Goal: Transaction & Acquisition: Purchase product/service

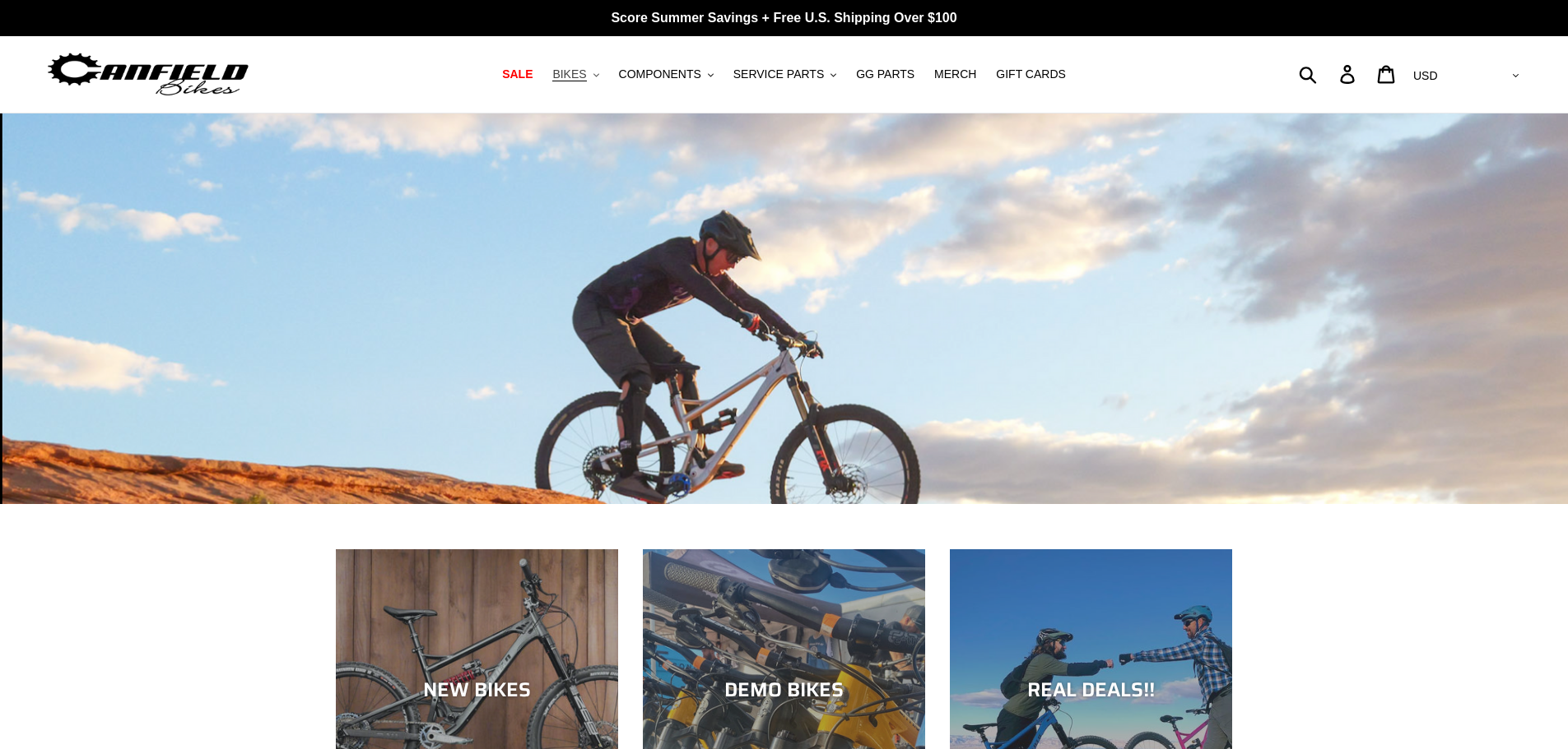
click at [599, 78] on icon ".cls-1{fill:#231f20}" at bounding box center [596, 75] width 5 height 5
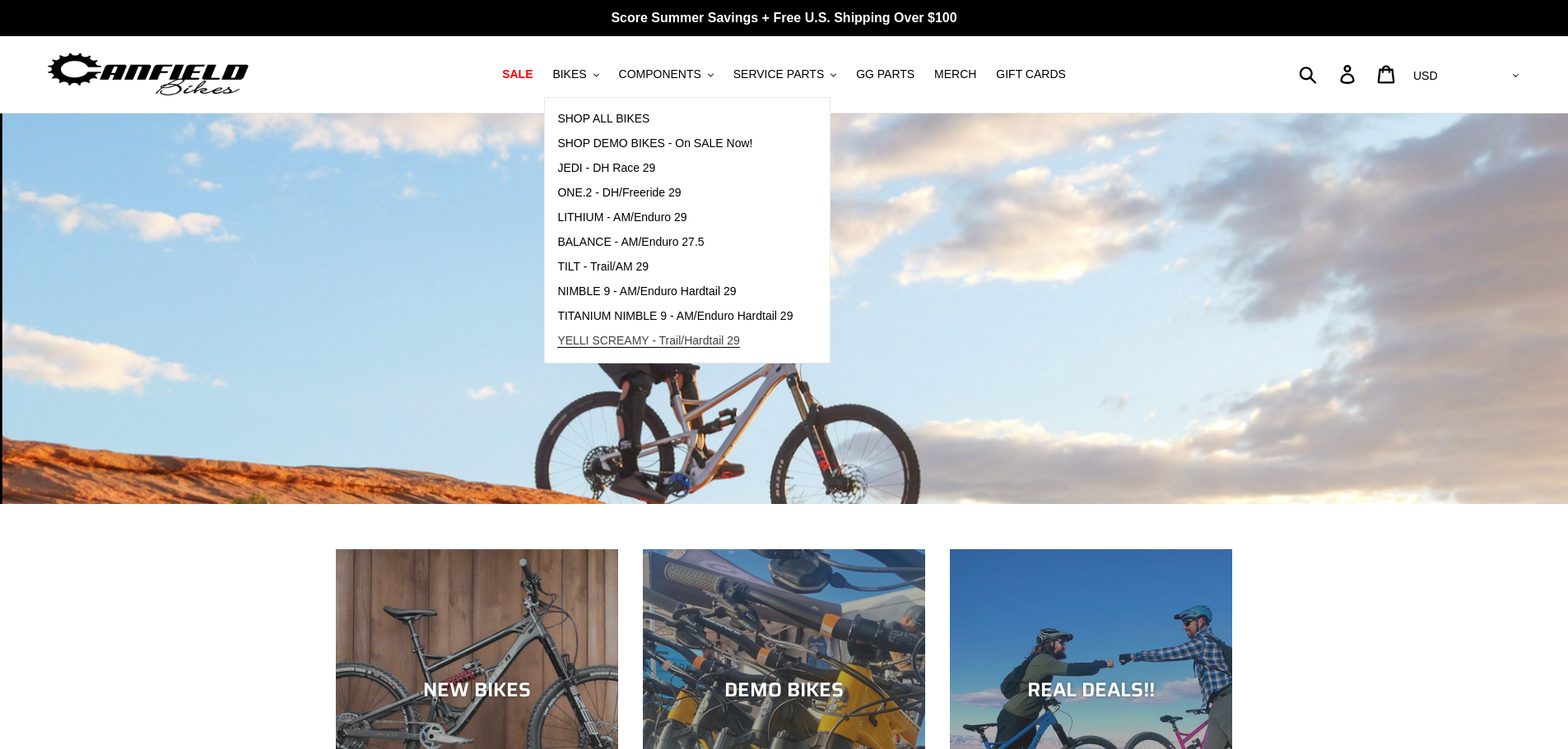
click at [614, 336] on span "YELLI SCREAMY - Trail/Hardtail 29" at bounding box center [649, 341] width 183 height 14
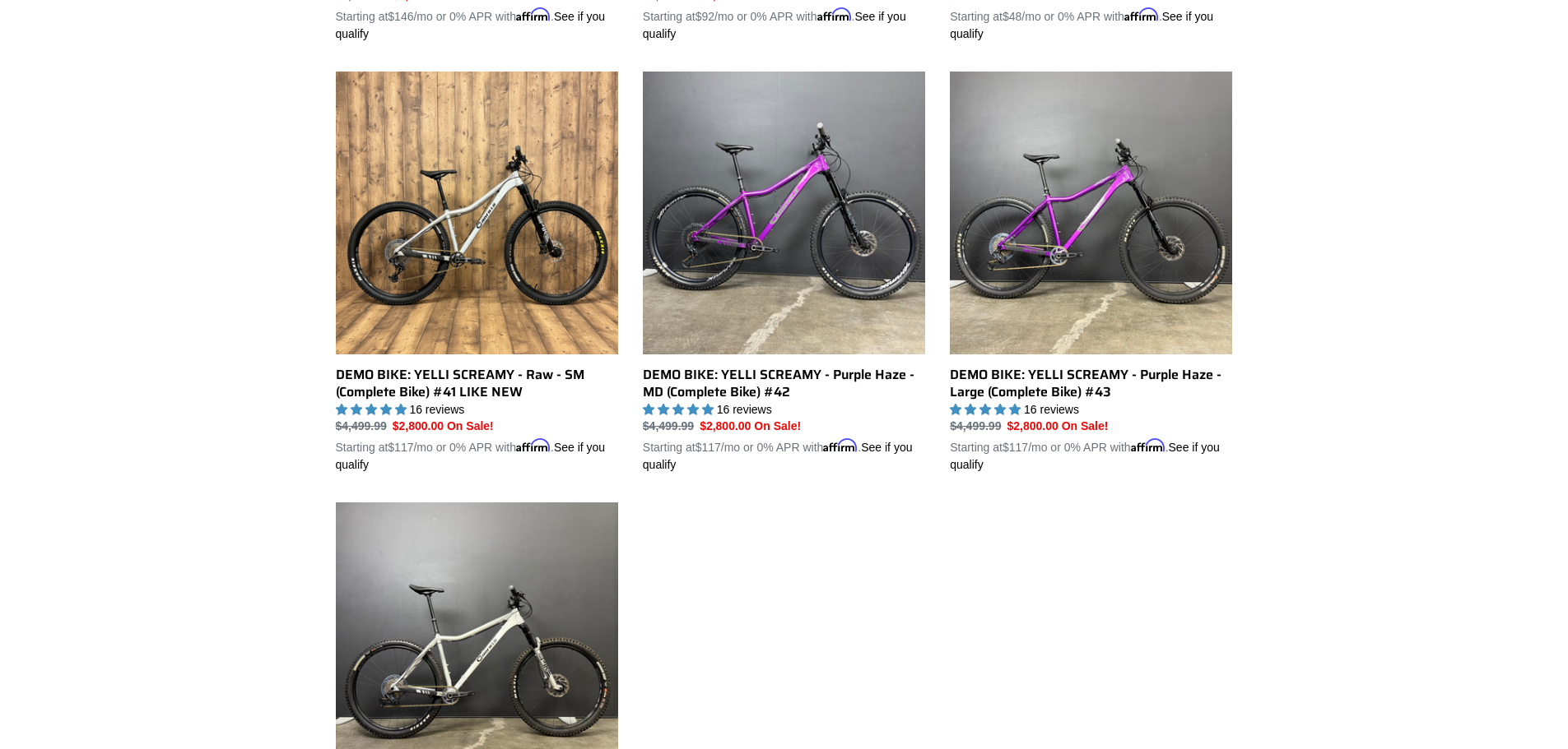
scroll to position [411, 0]
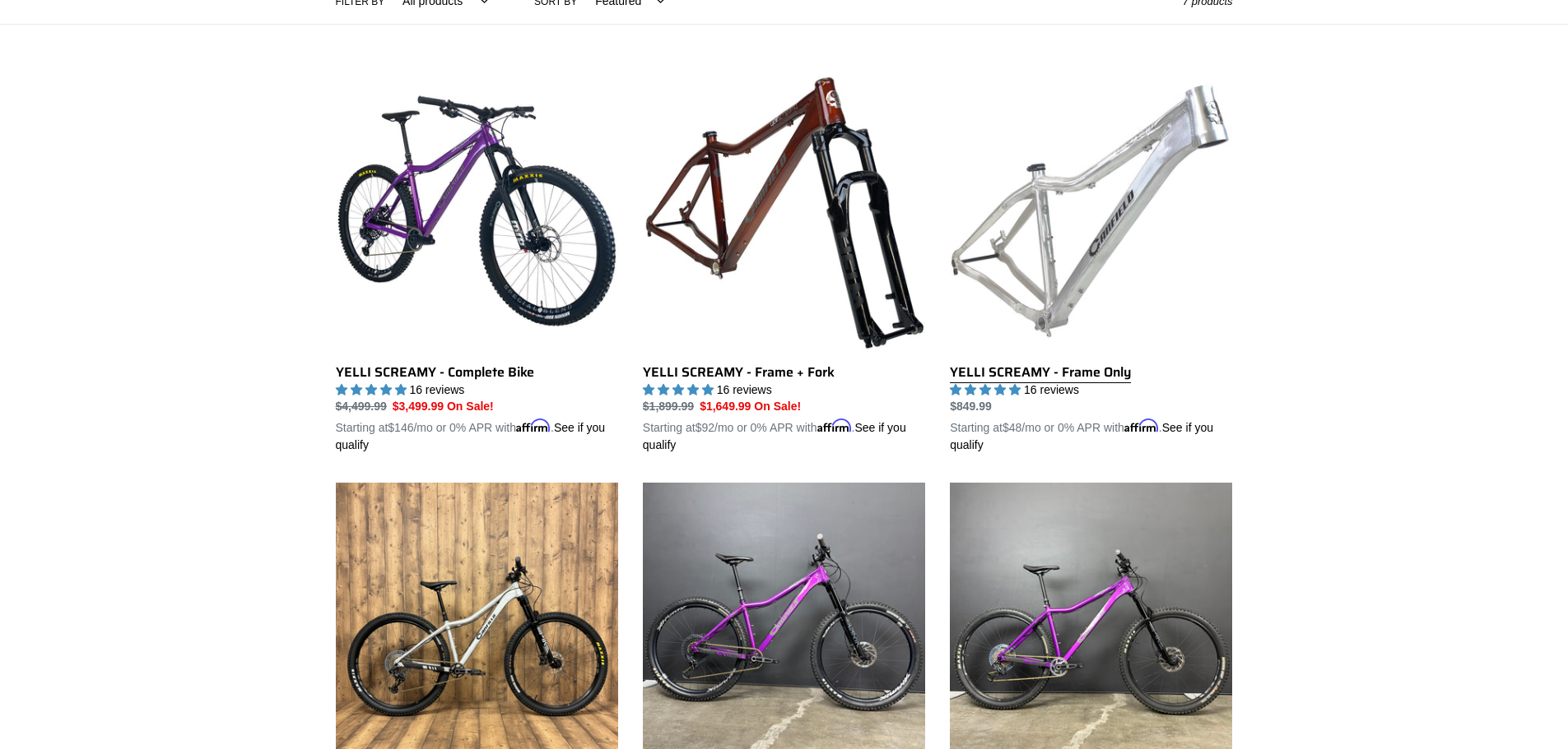
click at [1055, 287] on link "YELLI SCREAMY - Frame Only" at bounding box center [1090, 262] width 282 height 385
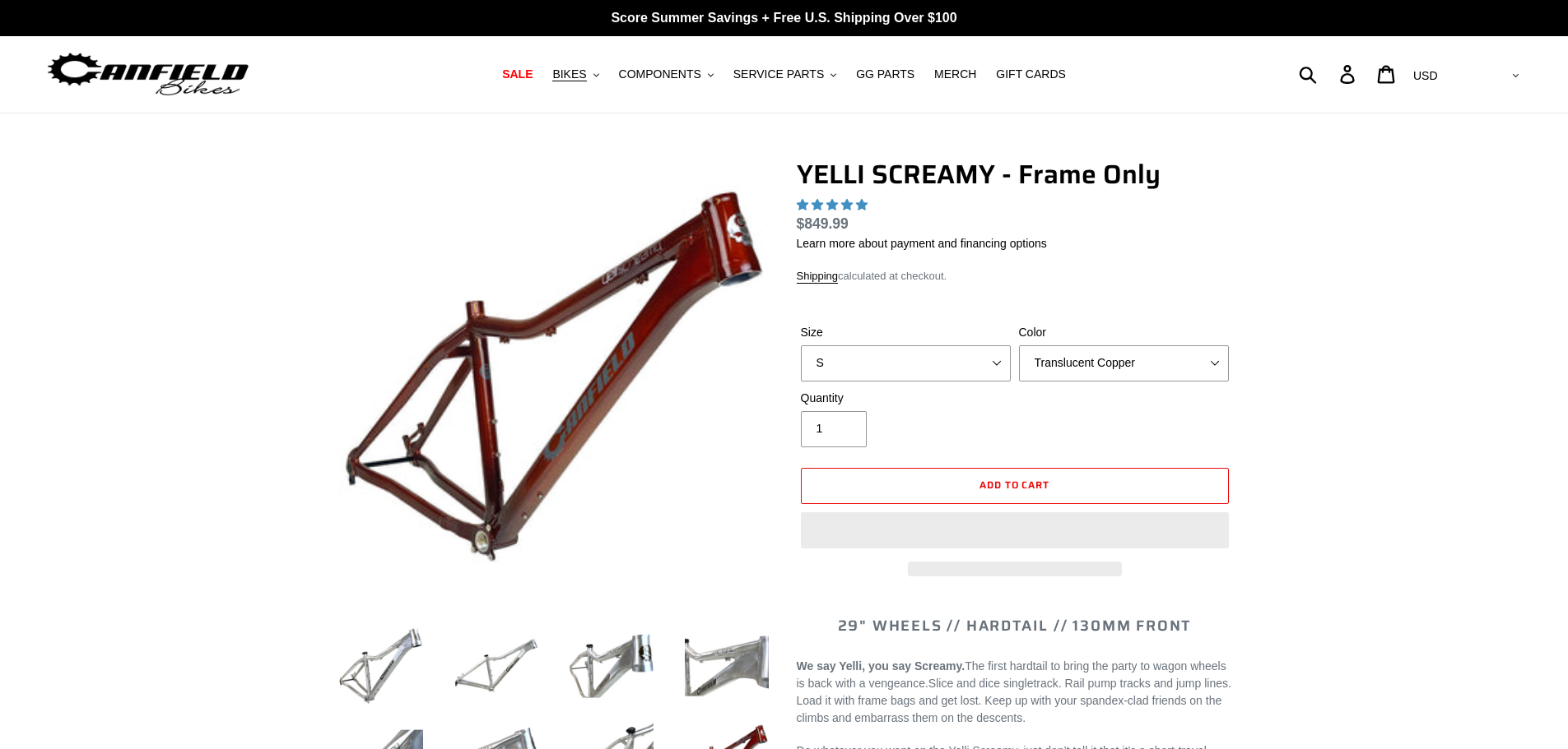
select select "highest-rating"
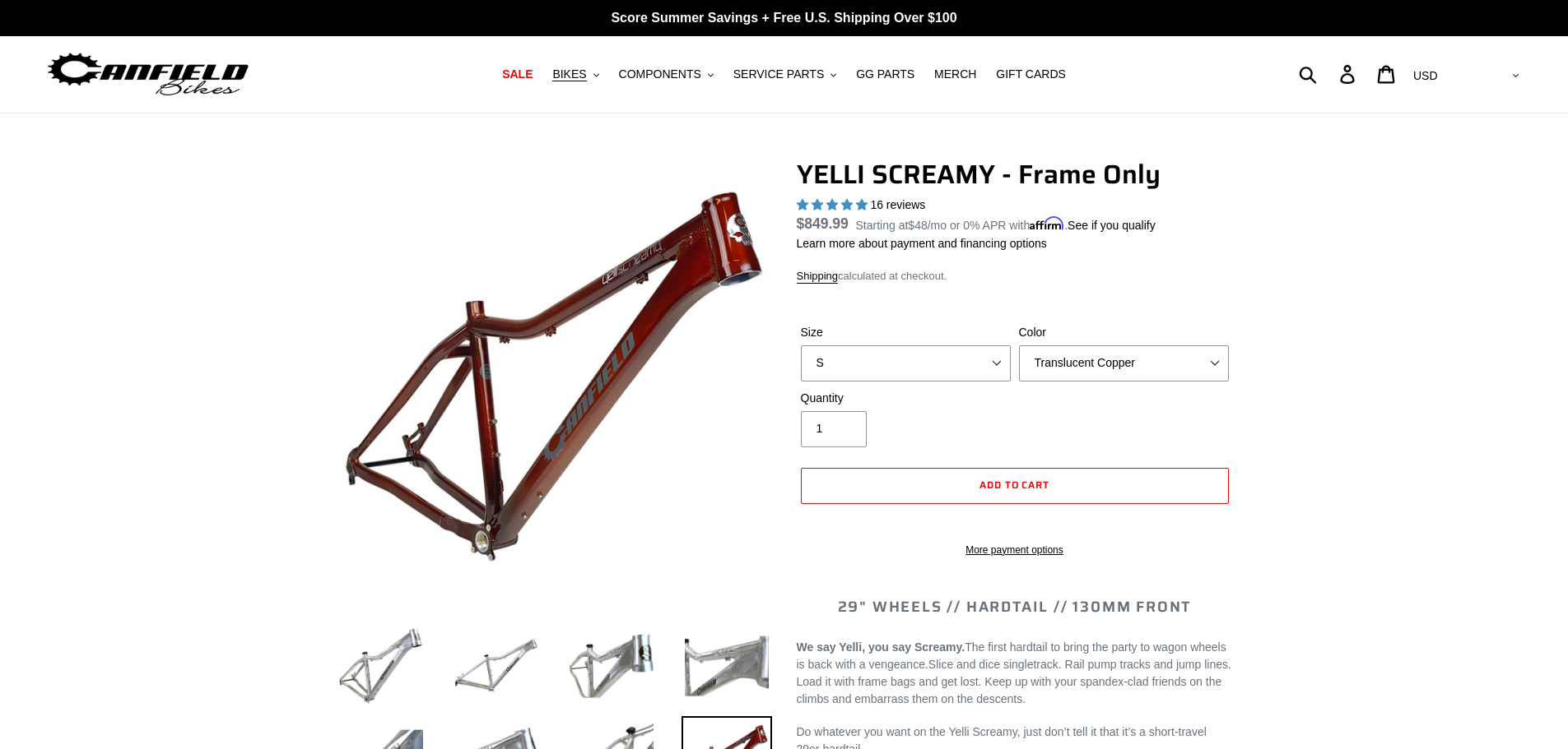
scroll to position [82, 0]
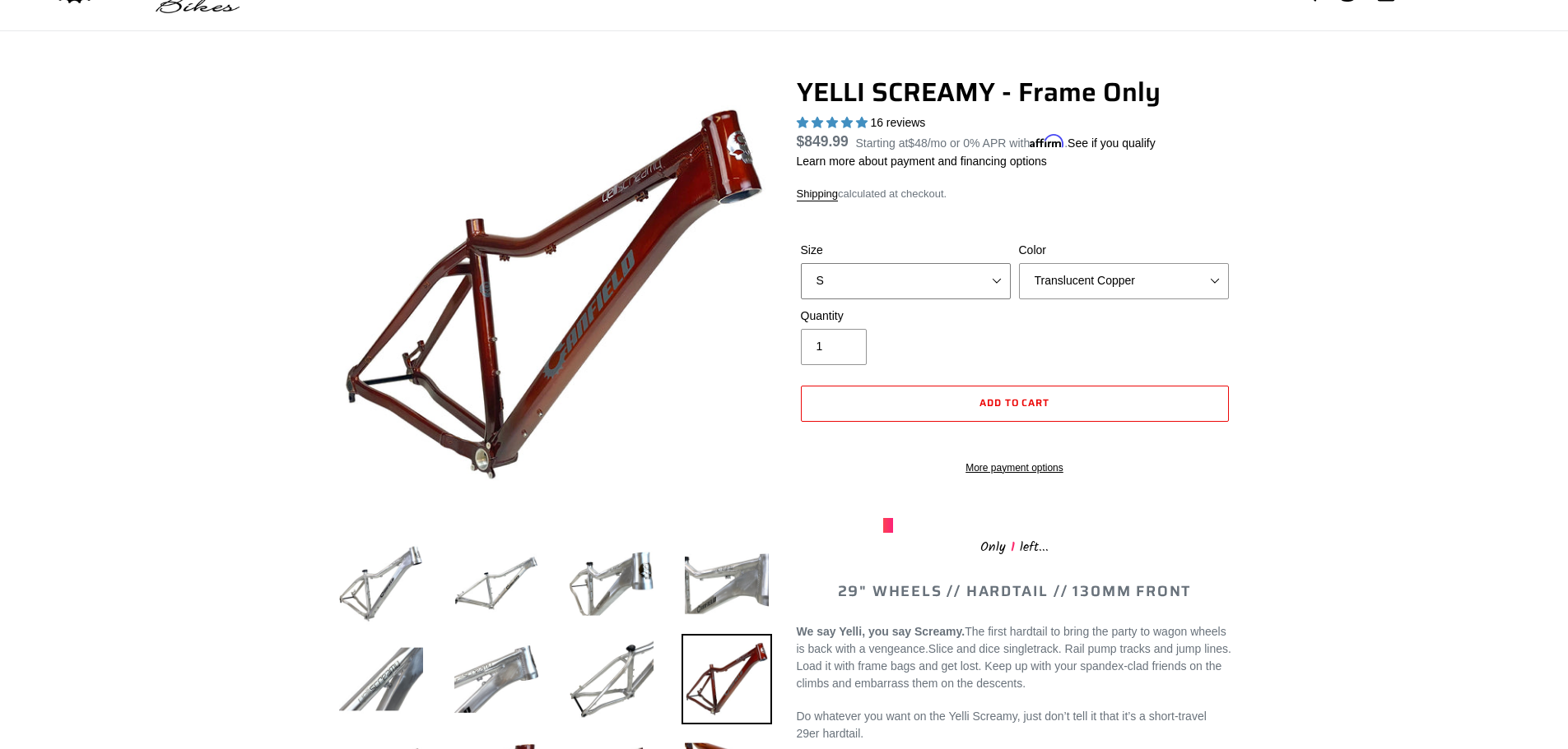
click at [981, 278] on select "S M L XL" at bounding box center [906, 281] width 210 height 37
select select "M"
click at [800, 263] on select "S M L XL" at bounding box center [906, 281] width 210 height 37
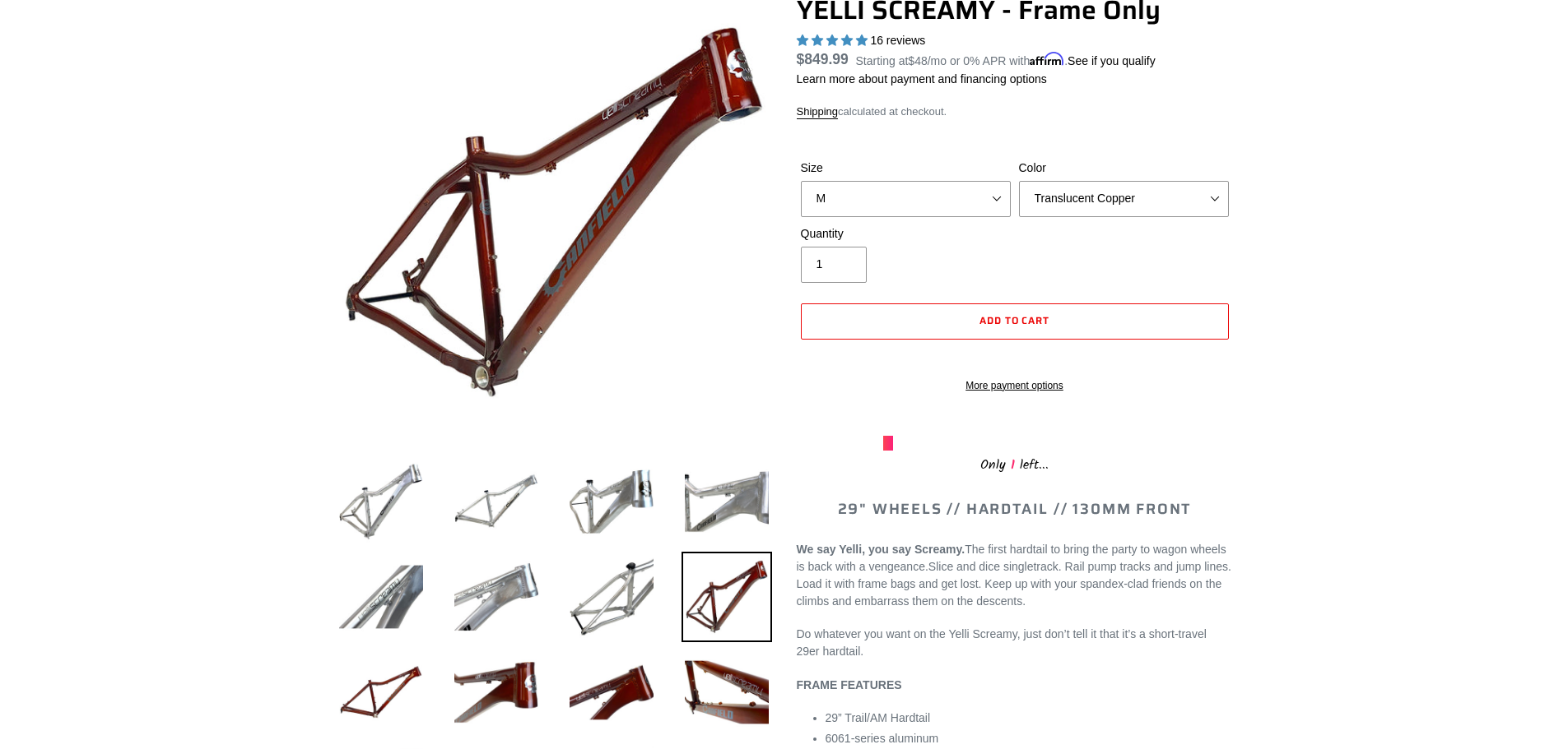
scroll to position [82, 0]
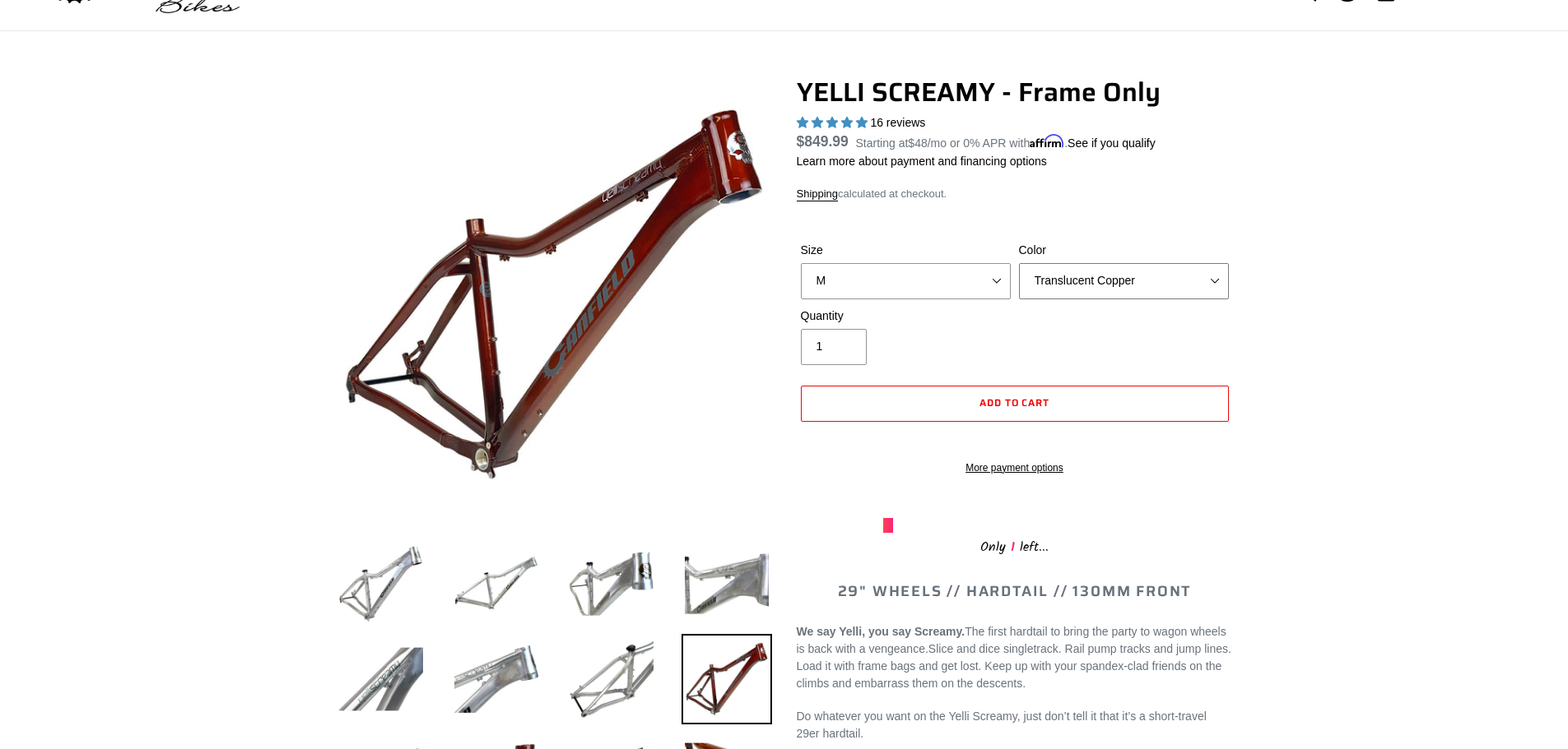
click at [1214, 279] on select "Translucent Copper Purple Haze Raw" at bounding box center [1124, 281] width 210 height 37
click at [1019, 263] on select "Translucent Copper Purple Haze Raw" at bounding box center [1124, 281] width 210 height 37
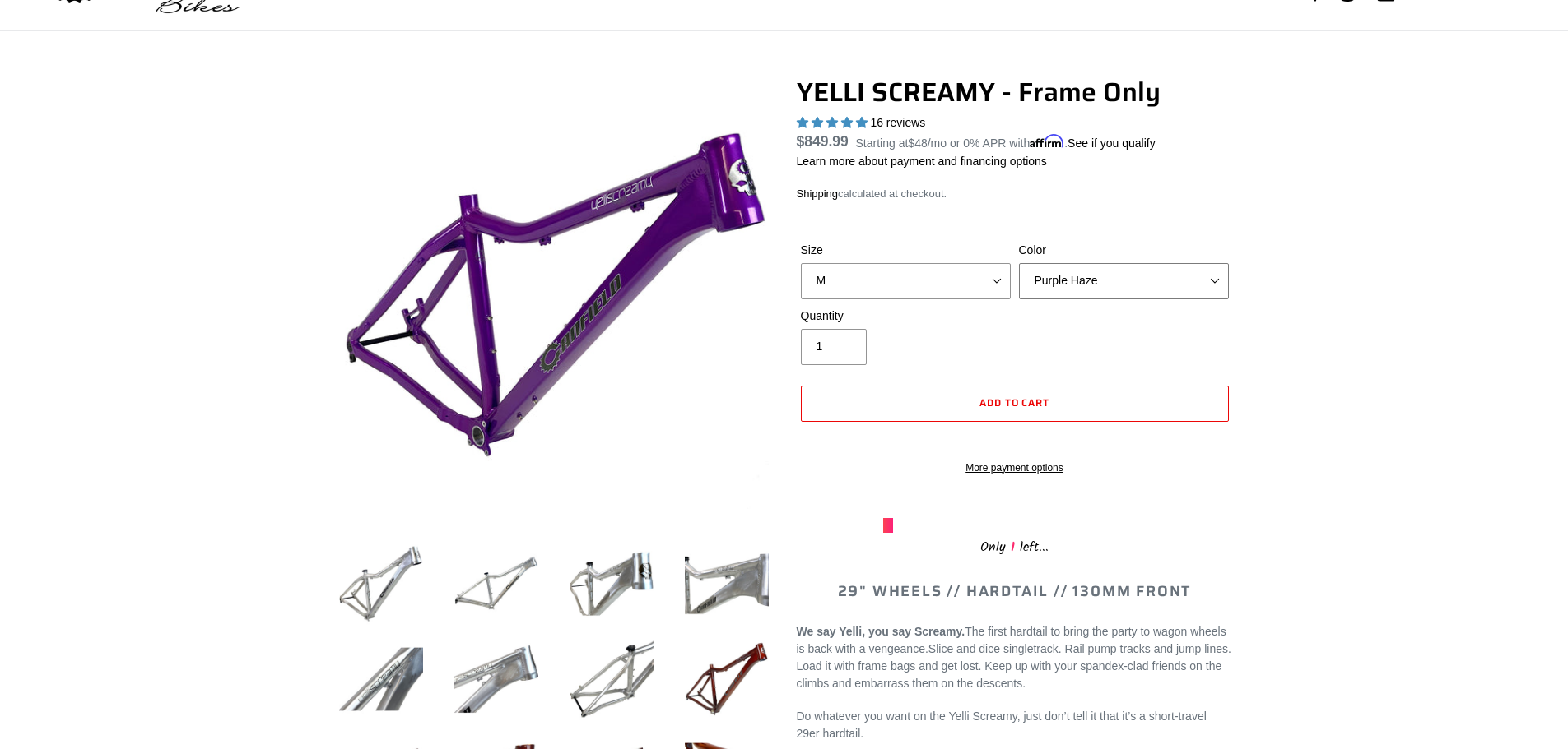
click at [1222, 278] on select "Translucent Copper Purple Haze Raw" at bounding box center [1124, 281] width 210 height 37
click at [1019, 263] on select "Translucent Copper Purple Haze Raw" at bounding box center [1124, 281] width 210 height 37
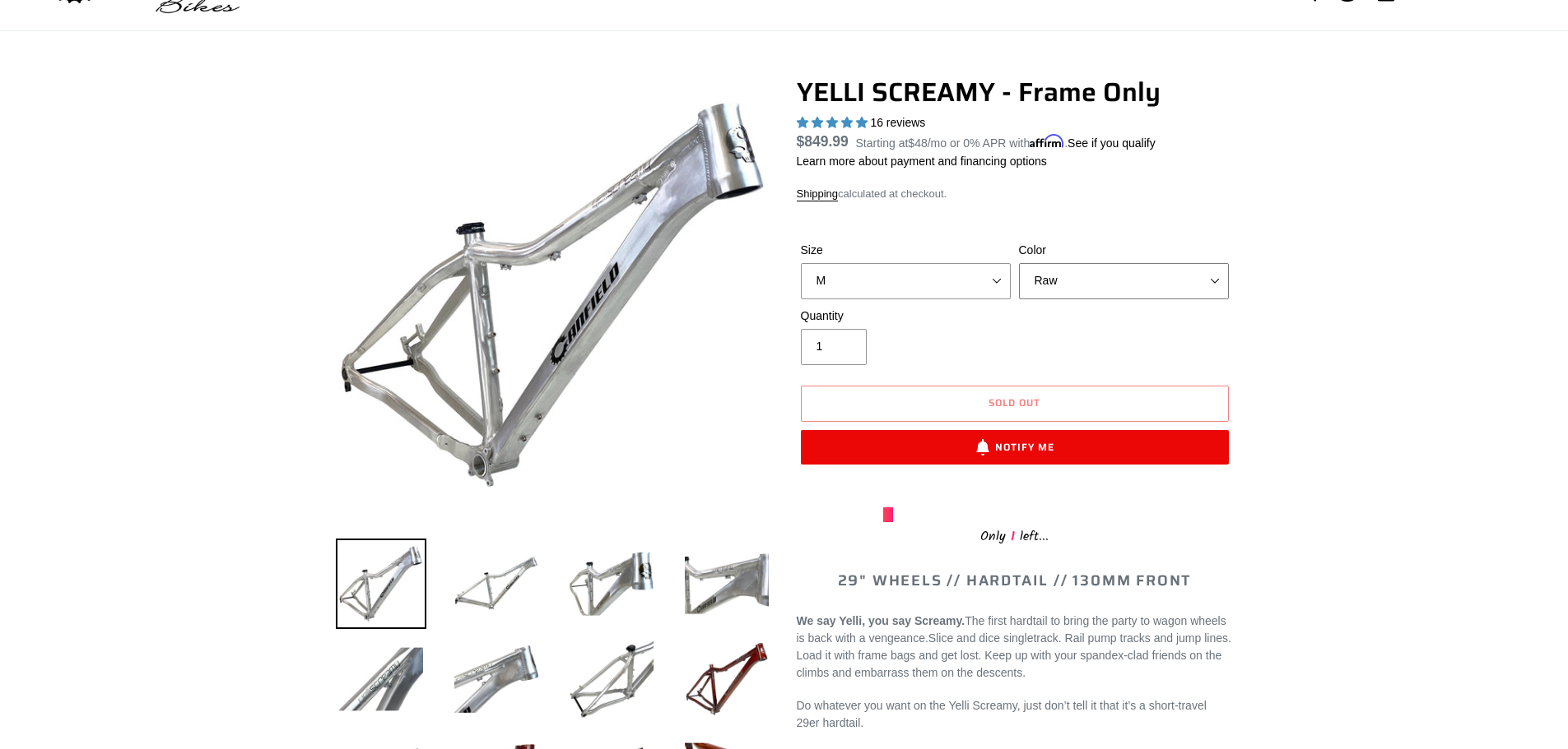
click at [1219, 267] on select "Translucent Copper Purple Haze Raw" at bounding box center [1124, 281] width 210 height 37
click at [1019, 263] on select "Translucent Copper Purple Haze Raw" at bounding box center [1124, 281] width 210 height 37
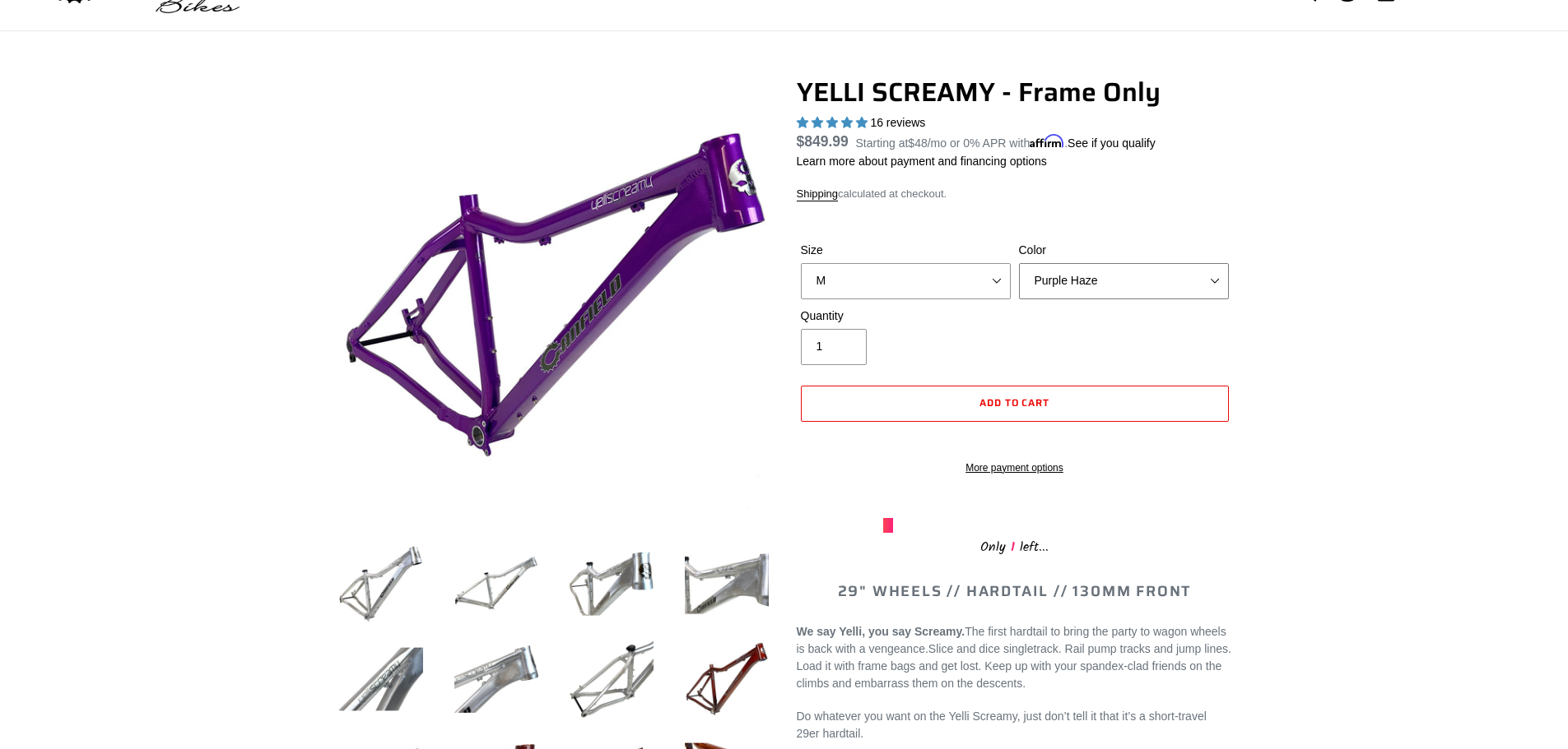
click at [1169, 281] on select "Translucent Copper Purple Haze Raw" at bounding box center [1124, 281] width 210 height 37
select select "Translucent Copper"
click at [1019, 263] on select "Translucent Copper Purple Haze Raw" at bounding box center [1124, 281] width 210 height 37
